Goal: Navigation & Orientation: Go to known website

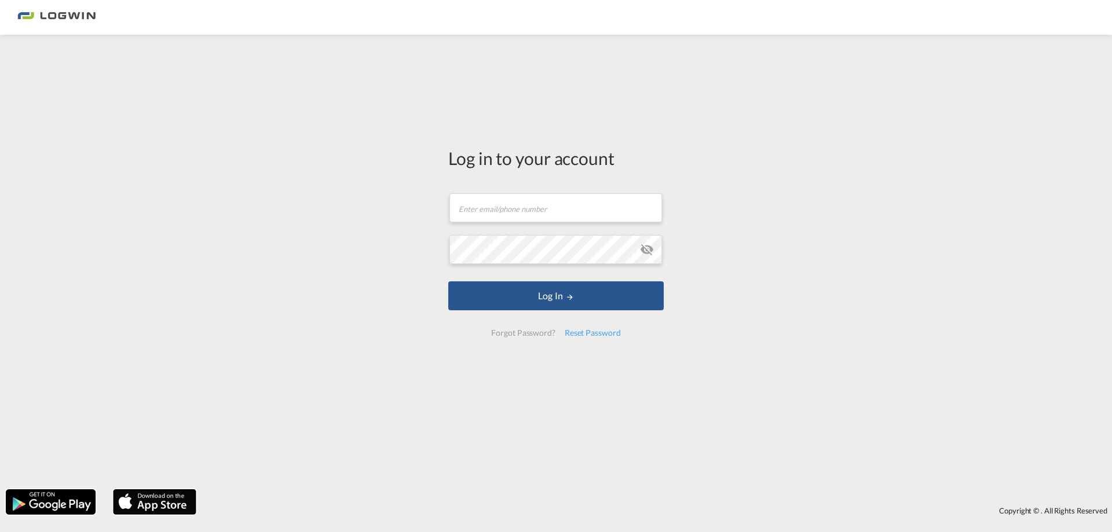
click at [337, 69] on div "Log in to your account Email field is required Password field is required Log I…" at bounding box center [556, 262] width 1112 height 443
drag, startPoint x: 484, startPoint y: 194, endPoint x: 493, endPoint y: 209, distance: 17.4
click at [487, 201] on input "text" at bounding box center [555, 207] width 212 height 29
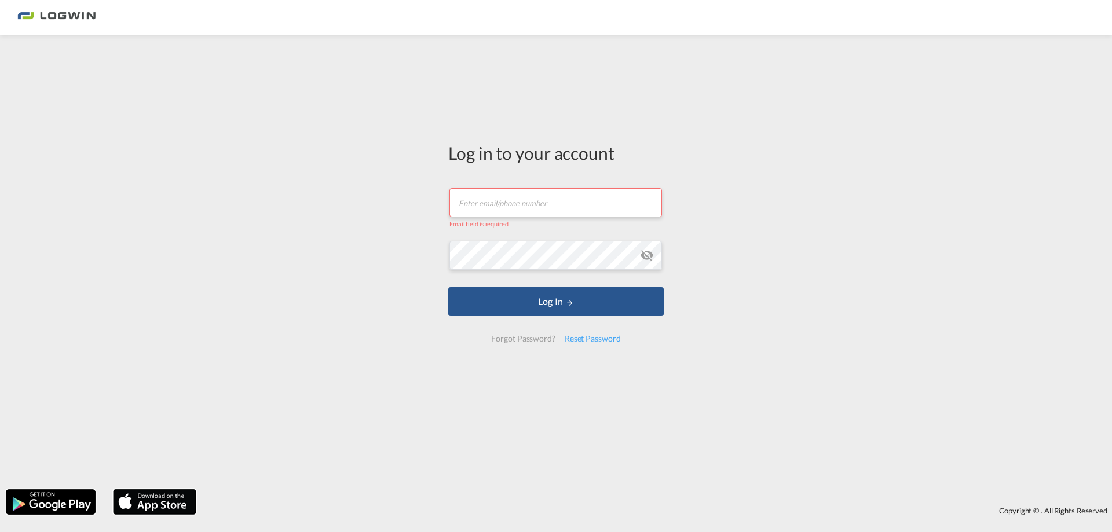
click at [300, 196] on div "Log in to your account Email field is required Password field is required Log I…" at bounding box center [556, 262] width 1112 height 443
click at [522, 207] on input "text" at bounding box center [555, 202] width 212 height 29
paste input "[PERSON_NAME][EMAIL_ADDRESS][PERSON_NAME][DOMAIN_NAME]"
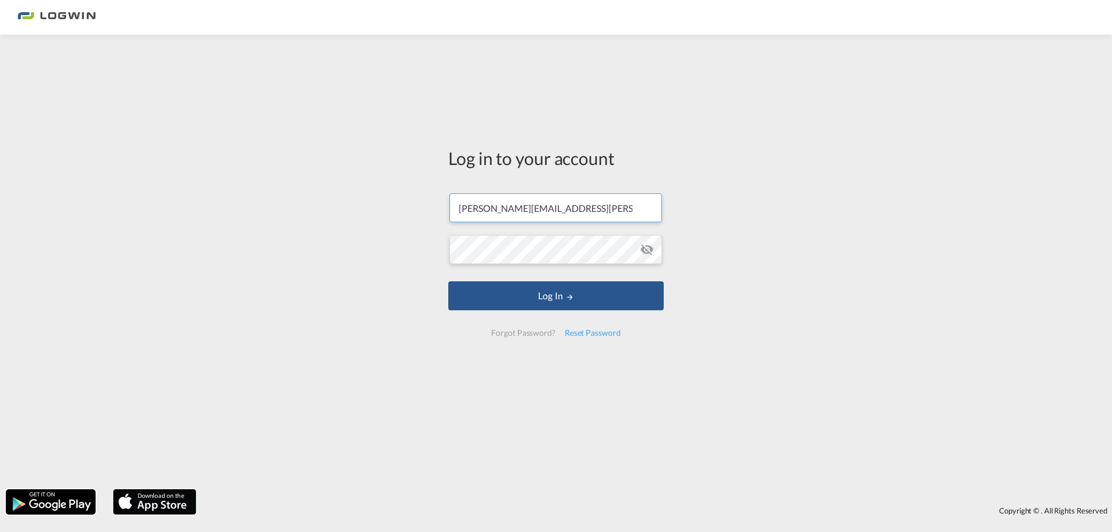
type input "[PERSON_NAME][EMAIL_ADDRESS][PERSON_NAME][DOMAIN_NAME]"
click at [448, 281] on button "Log In" at bounding box center [555, 295] width 215 height 29
